Goal: Download file/media

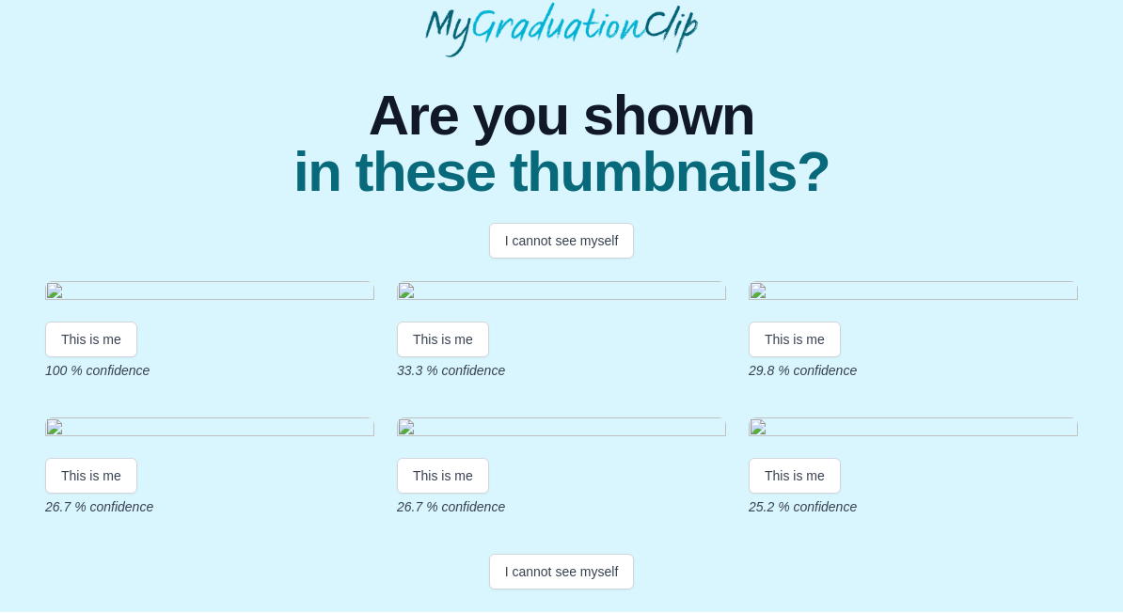
scroll to position [143, 0]
click at [99, 358] on button "This is me" at bounding box center [91, 341] width 92 height 36
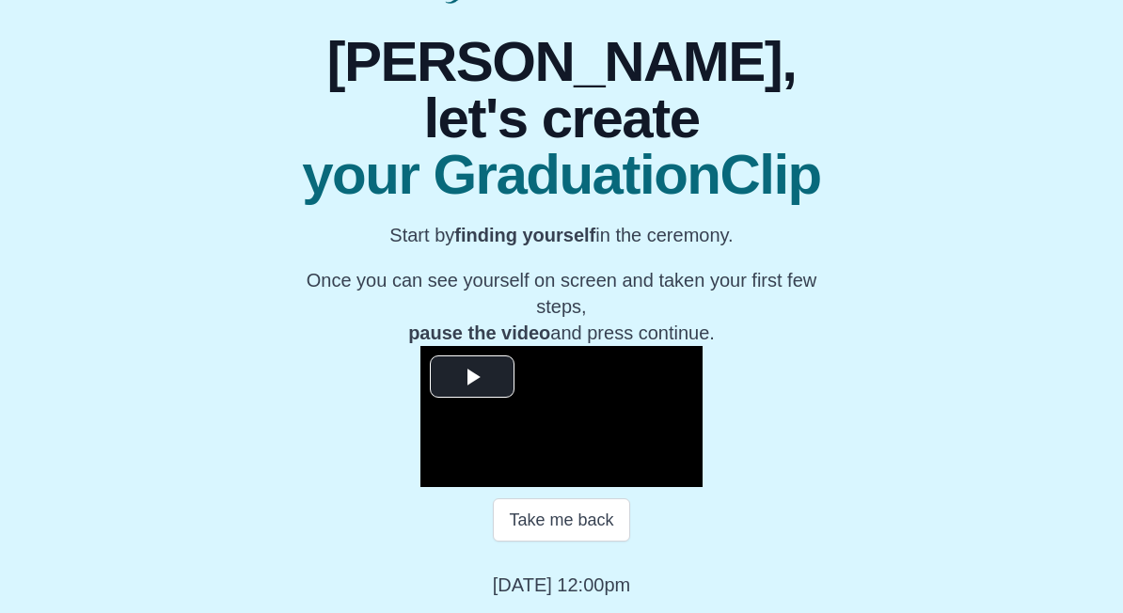
scroll to position [249, 0]
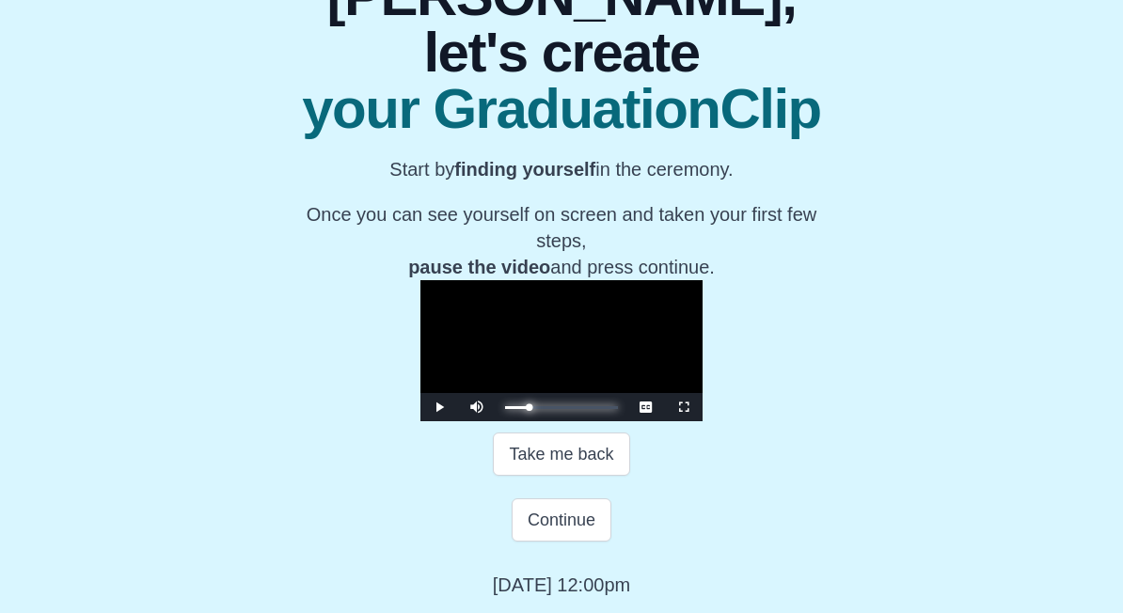
click at [505, 409] on div "Loaded : 0% Progress : 0%" at bounding box center [561, 407] width 113 height 3
click at [505, 409] on div "Progress : 0%" at bounding box center [519, 407] width 28 height 3
click at [600, 476] on button "Take me back" at bounding box center [561, 454] width 136 height 43
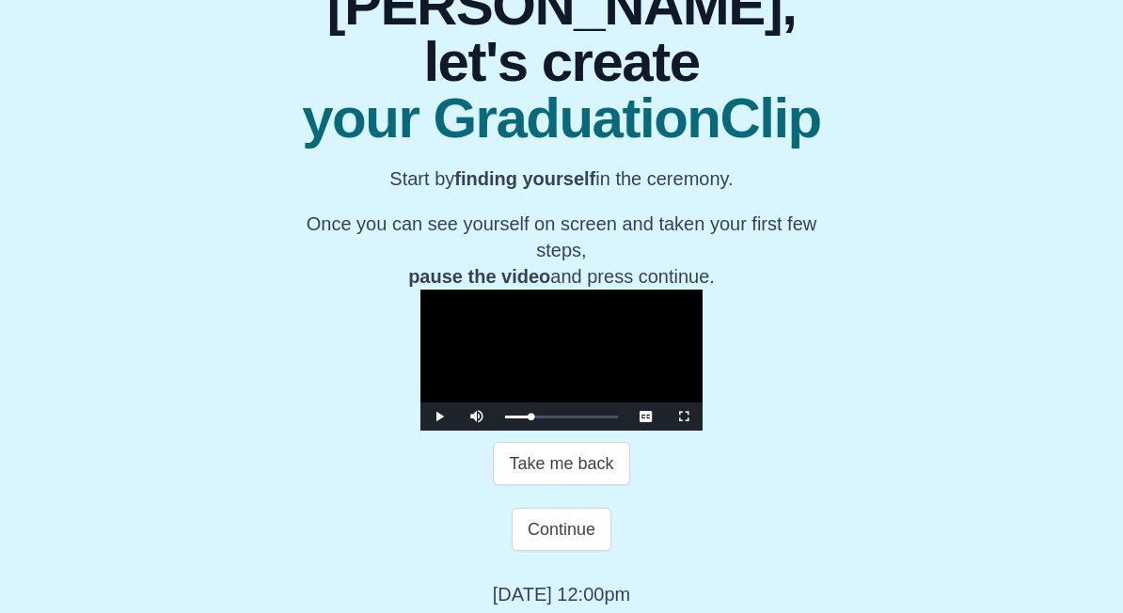
scroll to position [185, 0]
click at [594, 486] on button "Take me back" at bounding box center [561, 464] width 136 height 43
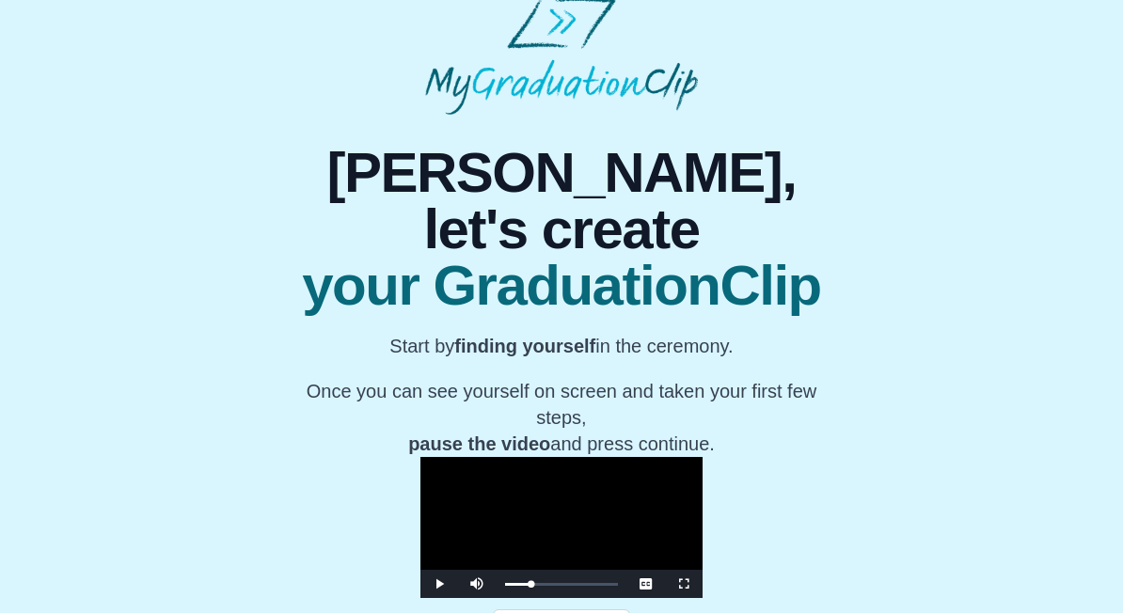
scroll to position [0, 0]
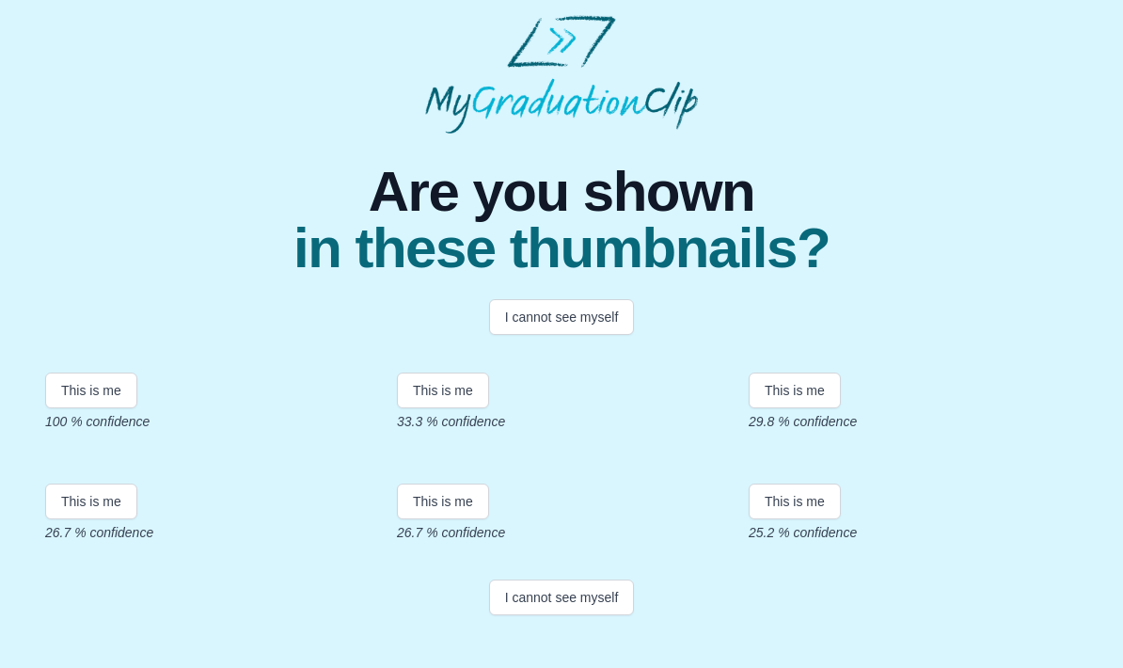
scroll to position [57, 0]
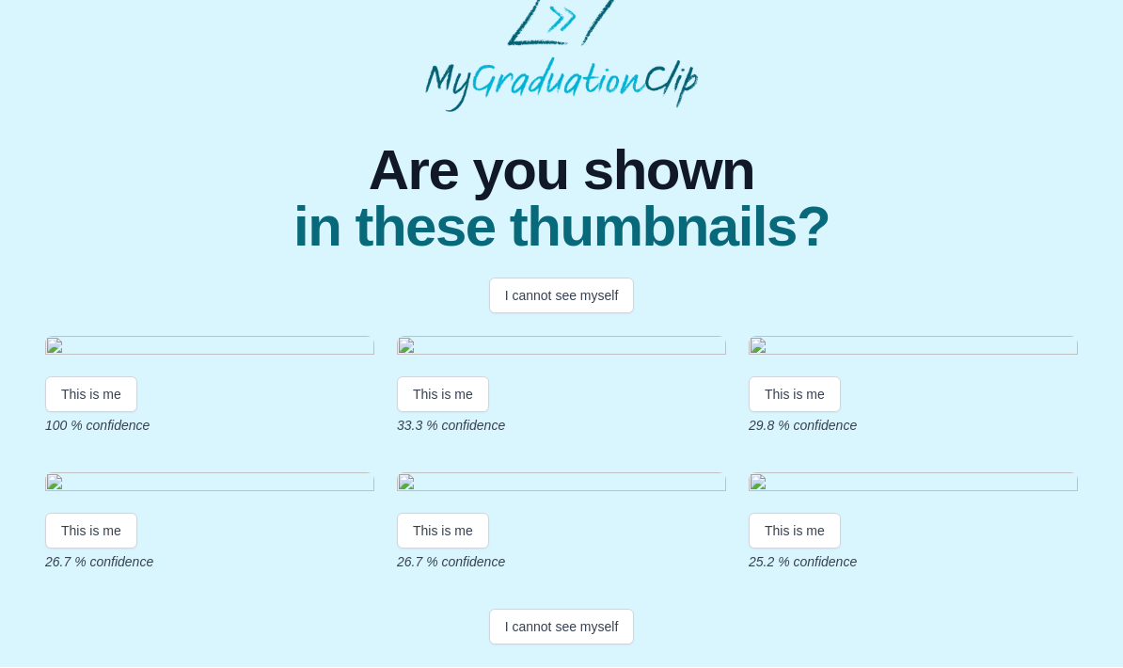
click at [114, 413] on button "This is me" at bounding box center [91, 395] width 92 height 36
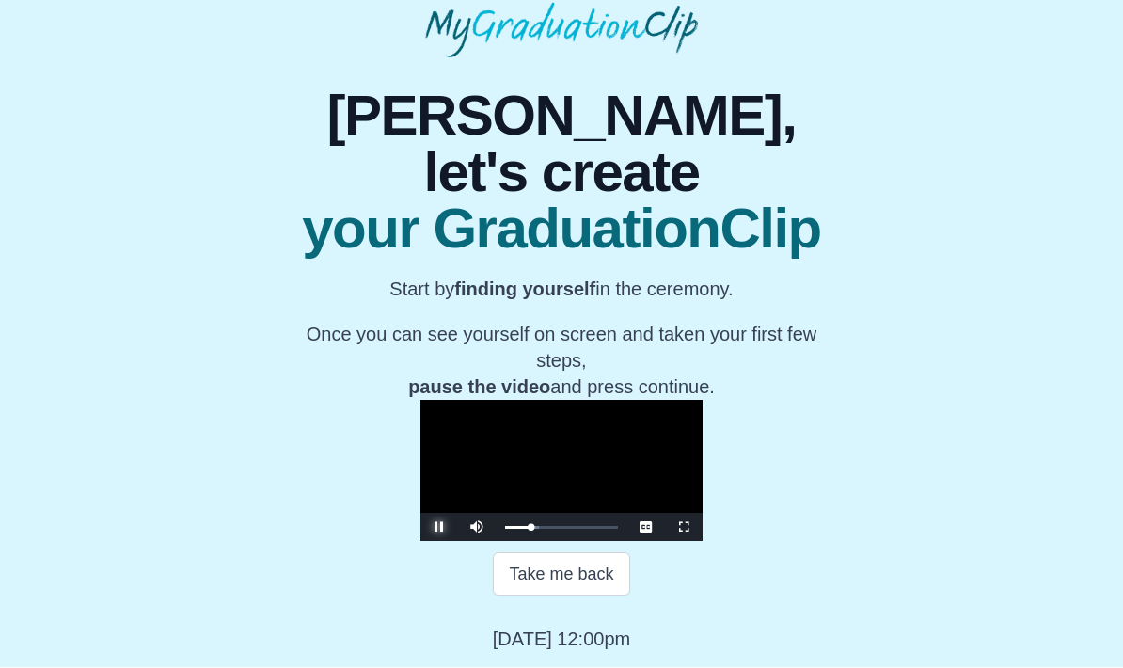
scroll to position [119, 0]
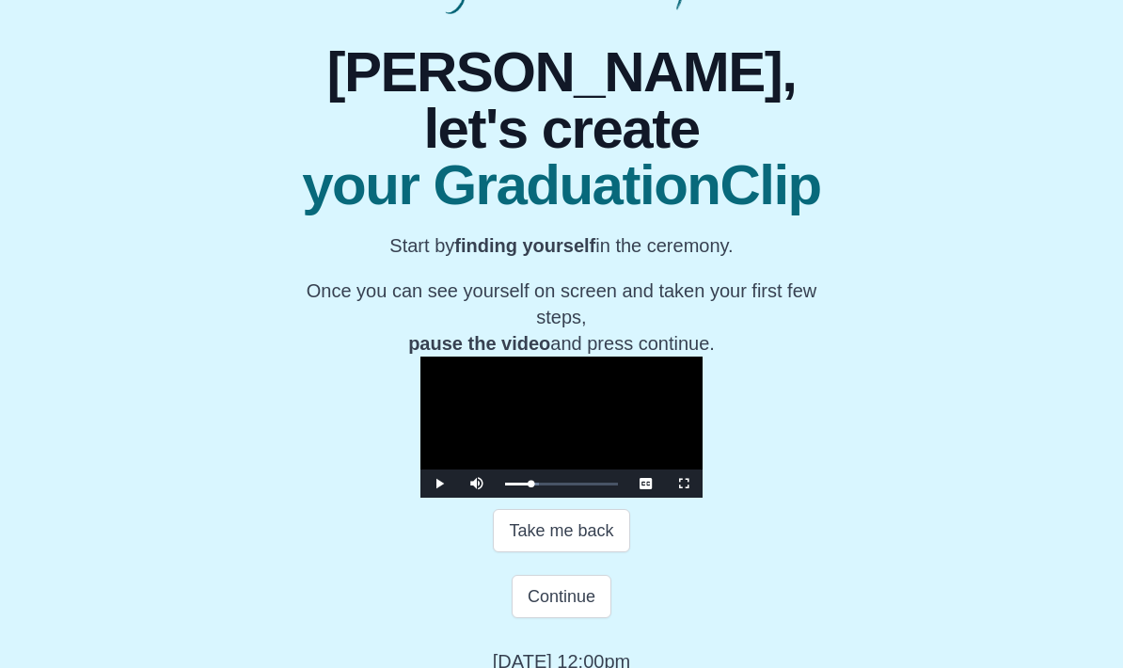
click at [594, 618] on button "Continue" at bounding box center [562, 596] width 100 height 43
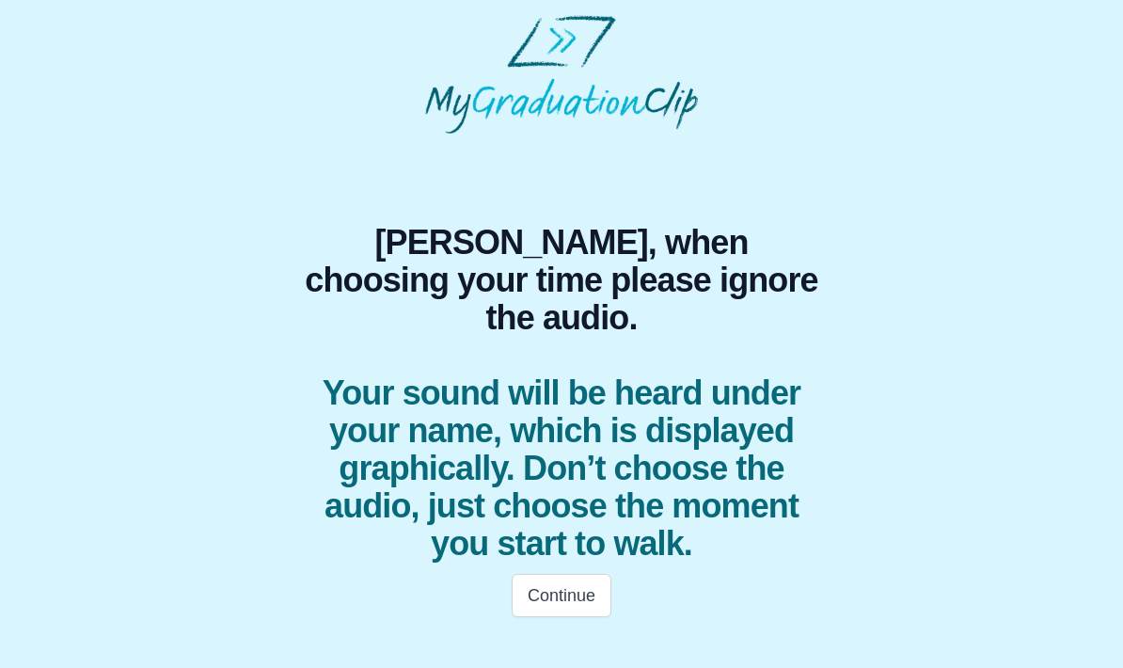
scroll to position [0, 0]
click at [579, 574] on button "Continue" at bounding box center [562, 595] width 100 height 43
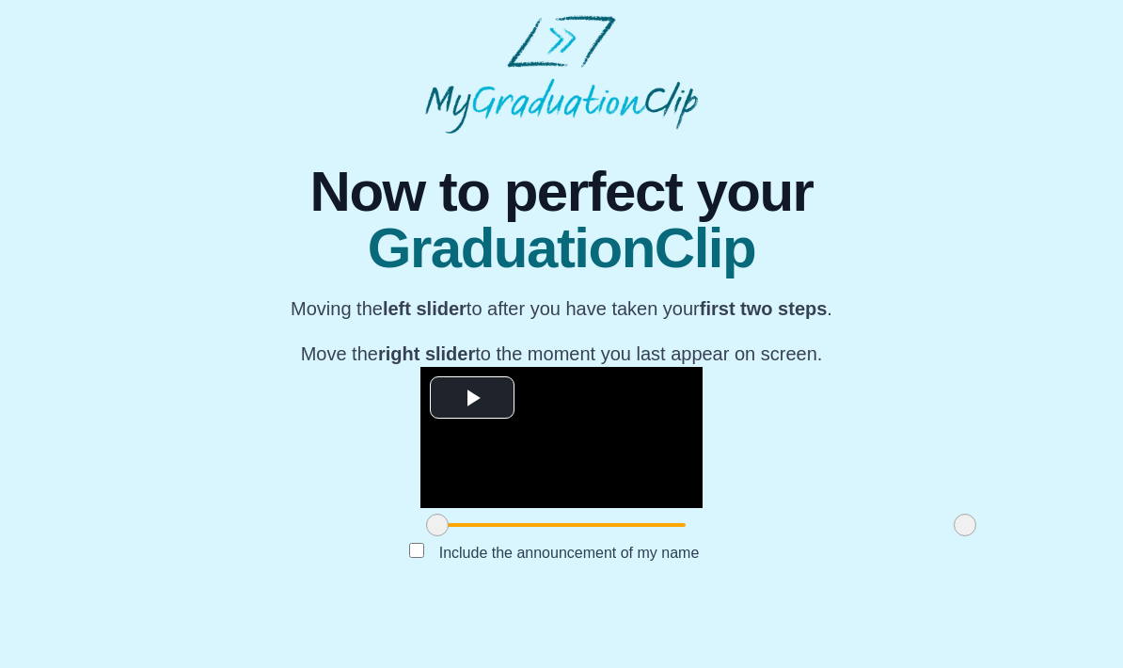
scroll to position [150, 0]
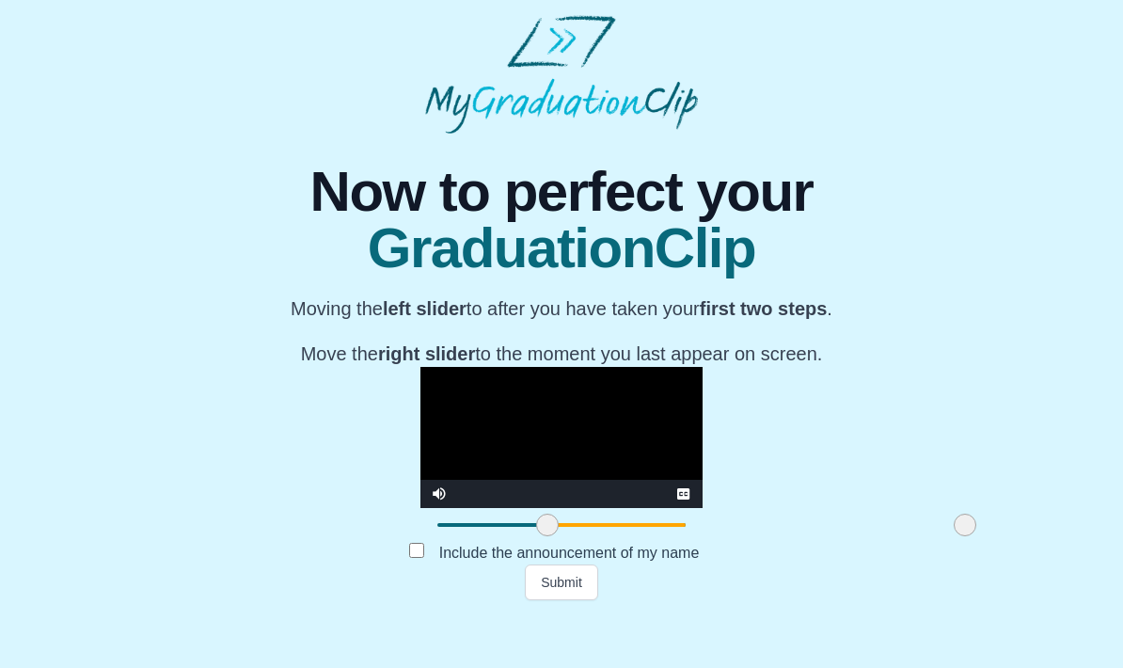
click at [566, 600] on button "Submit" at bounding box center [561, 582] width 73 height 36
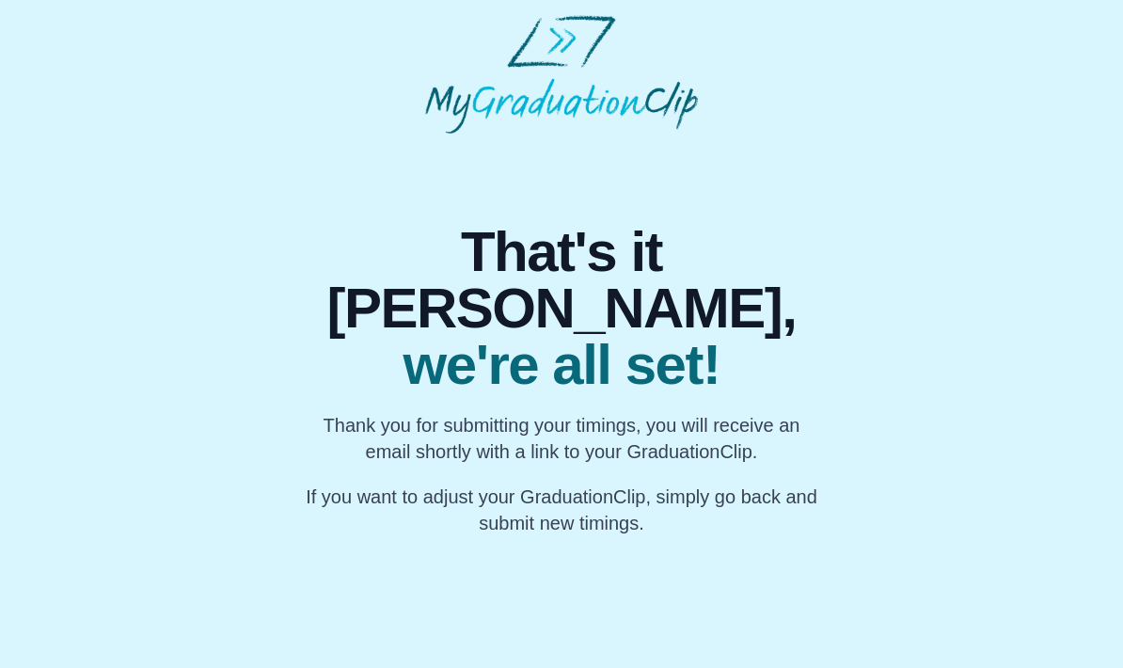
scroll to position [0, 0]
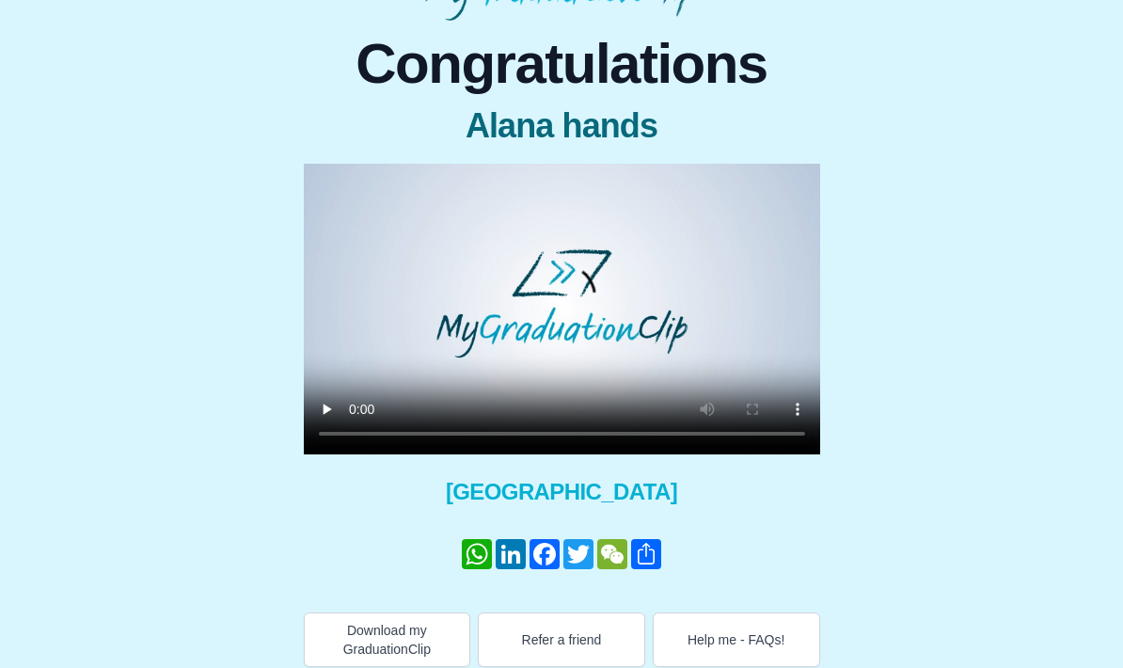
scroll to position [127, 0]
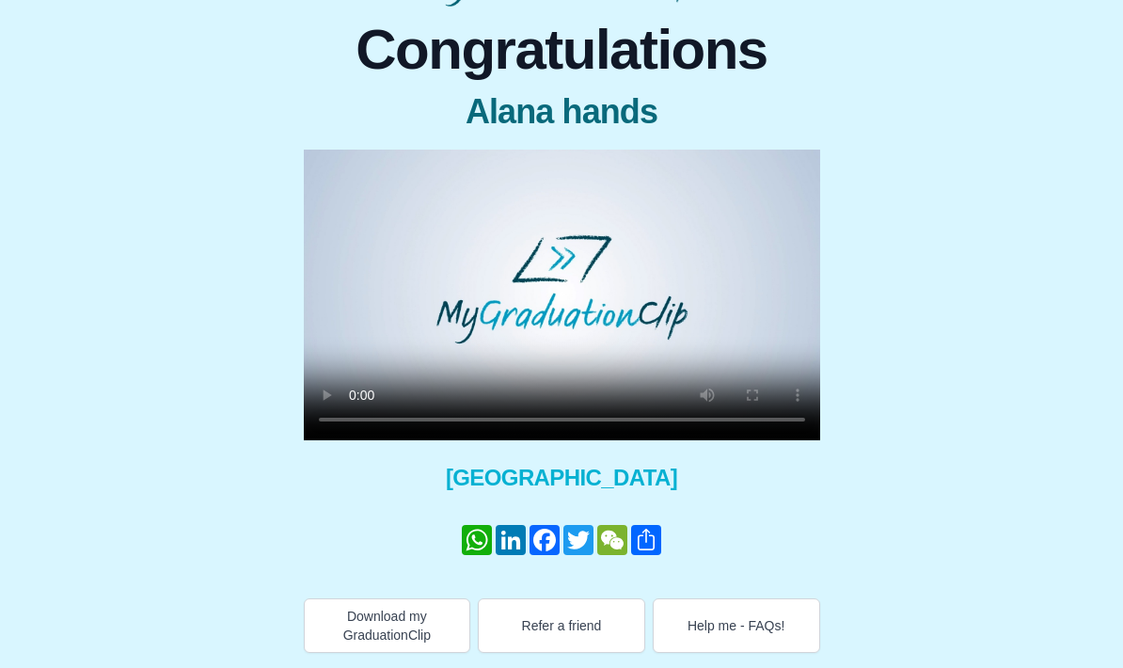
click at [652, 536] on link "Share" at bounding box center [646, 540] width 34 height 30
click at [546, 289] on video at bounding box center [562, 295] width 516 height 291
click at [810, 427] on video at bounding box center [562, 295] width 516 height 291
click at [400, 619] on button "Download my GraduationClip" at bounding box center [387, 625] width 167 height 55
click at [561, 282] on video at bounding box center [562, 295] width 516 height 291
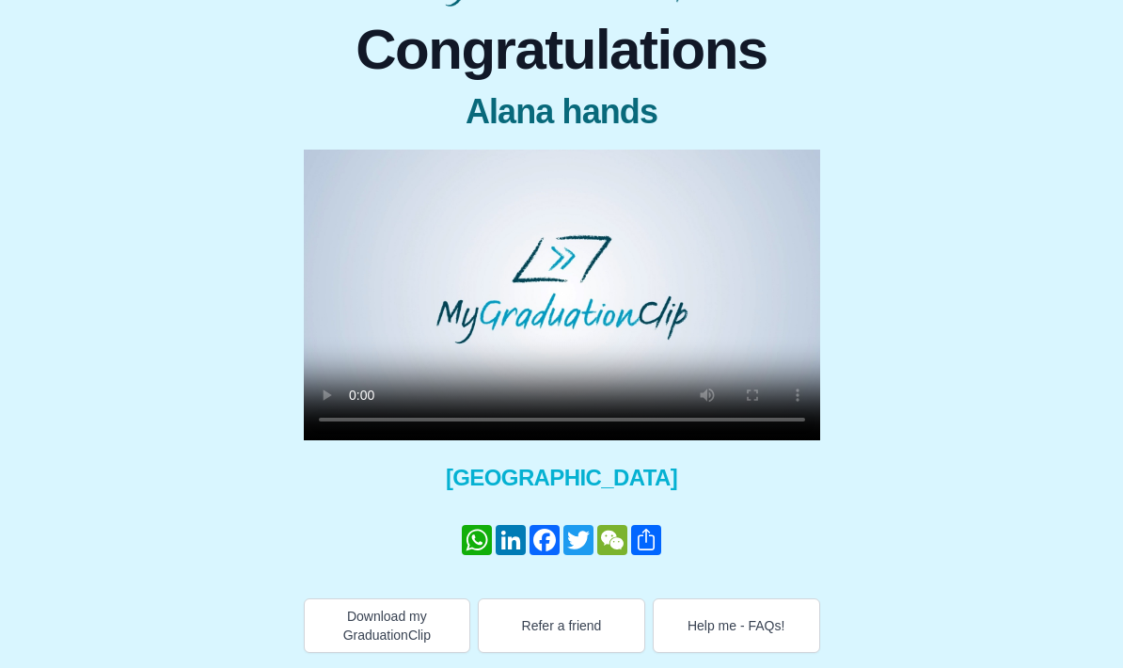
click at [563, 284] on video at bounding box center [562, 295] width 516 height 291
click at [771, 433] on video at bounding box center [562, 295] width 516 height 291
click at [565, 288] on video at bounding box center [562, 295] width 516 height 291
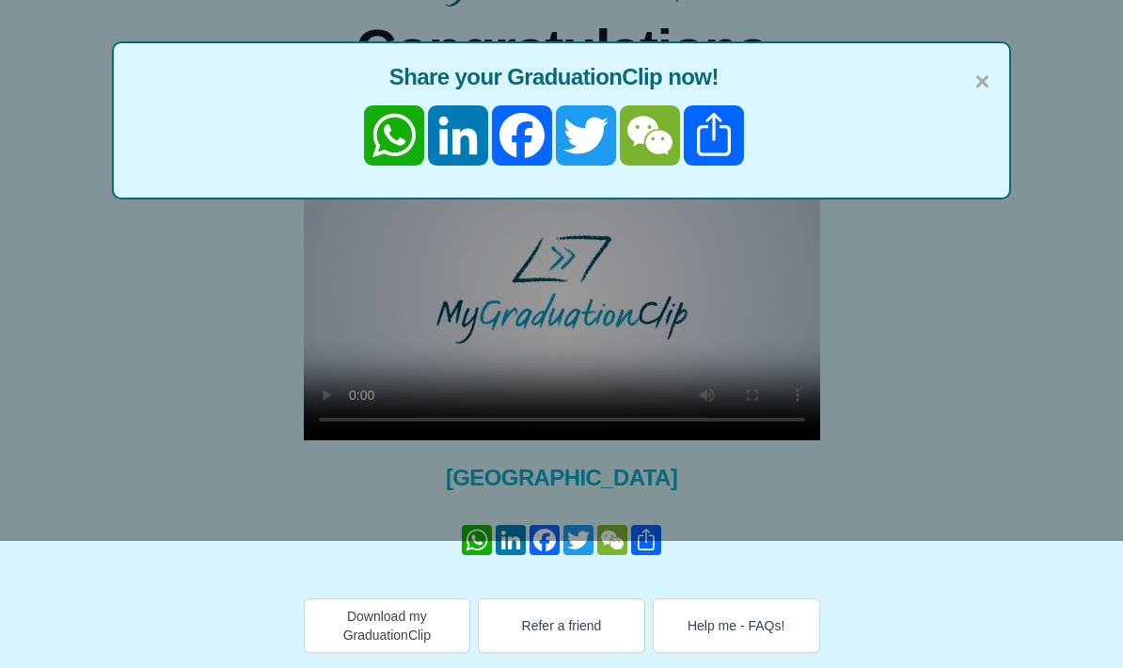
click at [986, 82] on span "×" at bounding box center [981, 81] width 15 height 39
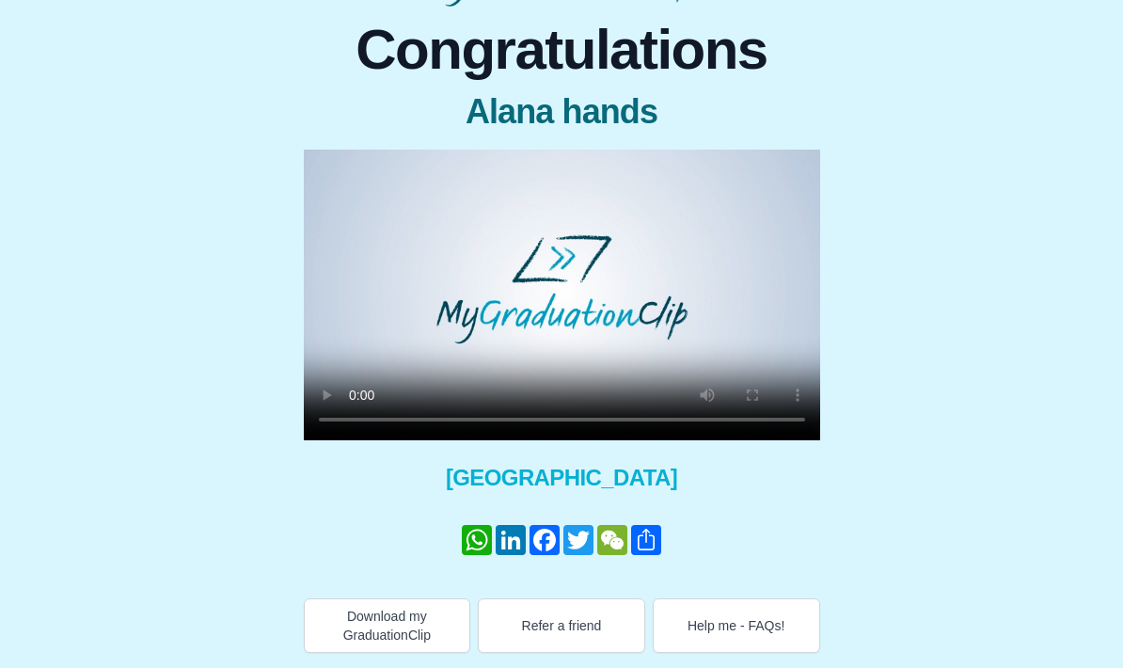
click at [660, 534] on link "Share" at bounding box center [646, 540] width 34 height 30
click at [654, 546] on link "Share" at bounding box center [646, 540] width 34 height 30
